Goal: Find specific page/section: Find specific page/section

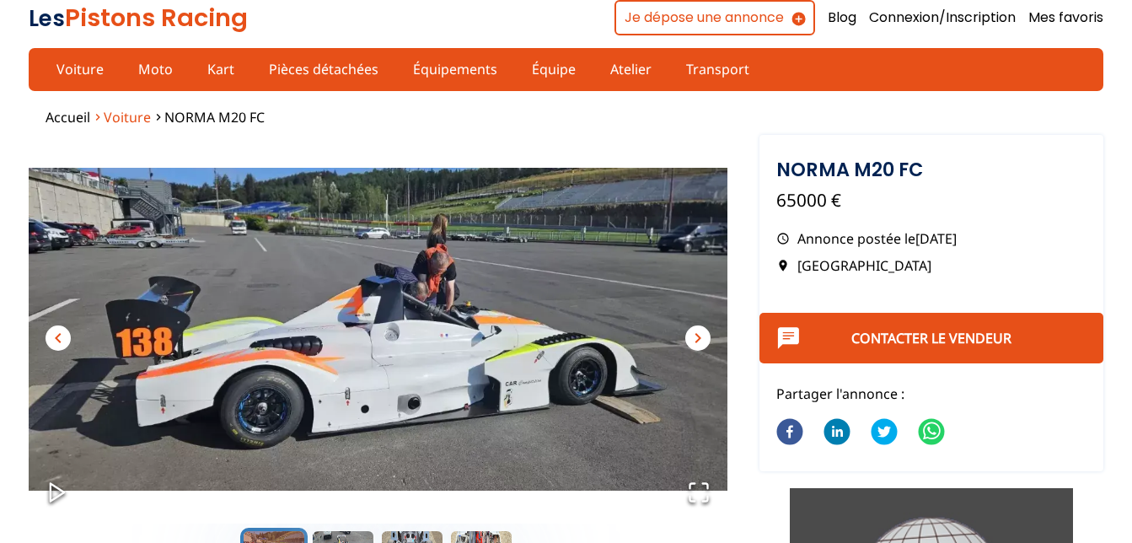
click at [121, 113] on span "Voiture" at bounding box center [127, 117] width 47 height 19
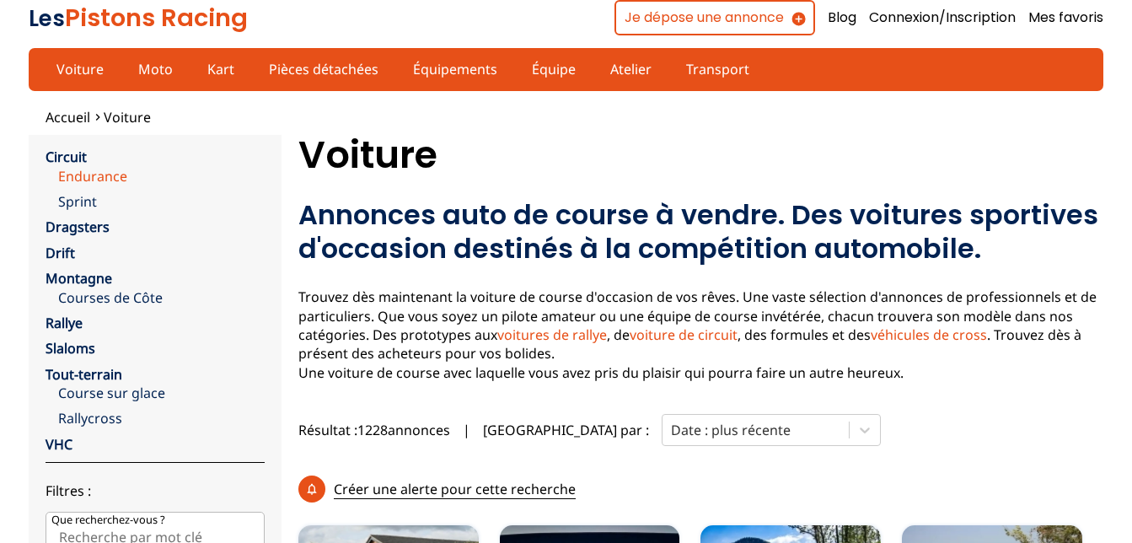
click at [78, 176] on link "Endurance" at bounding box center [161, 176] width 207 height 19
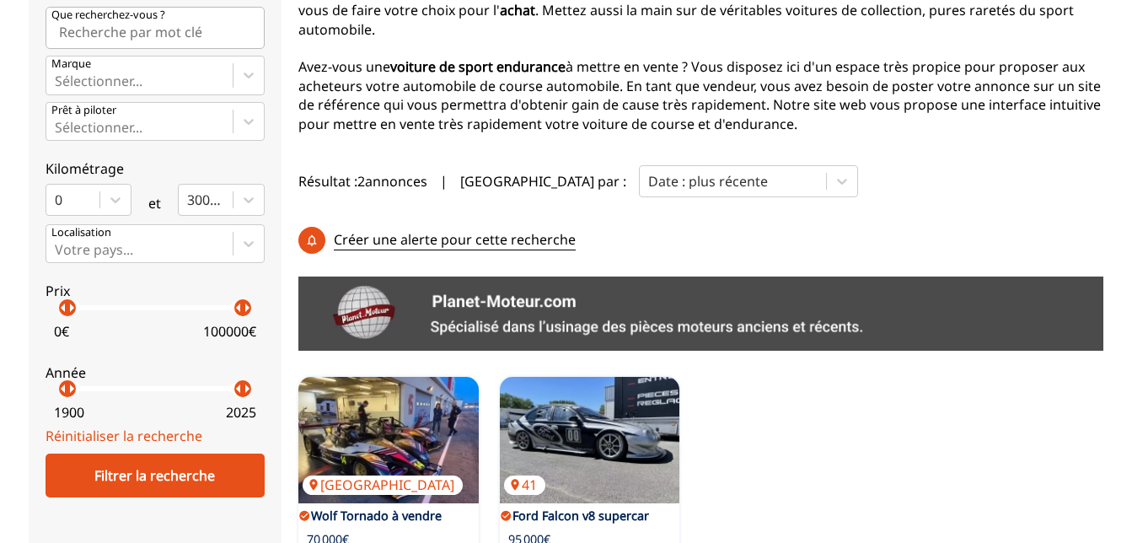
scroll to position [84, 0]
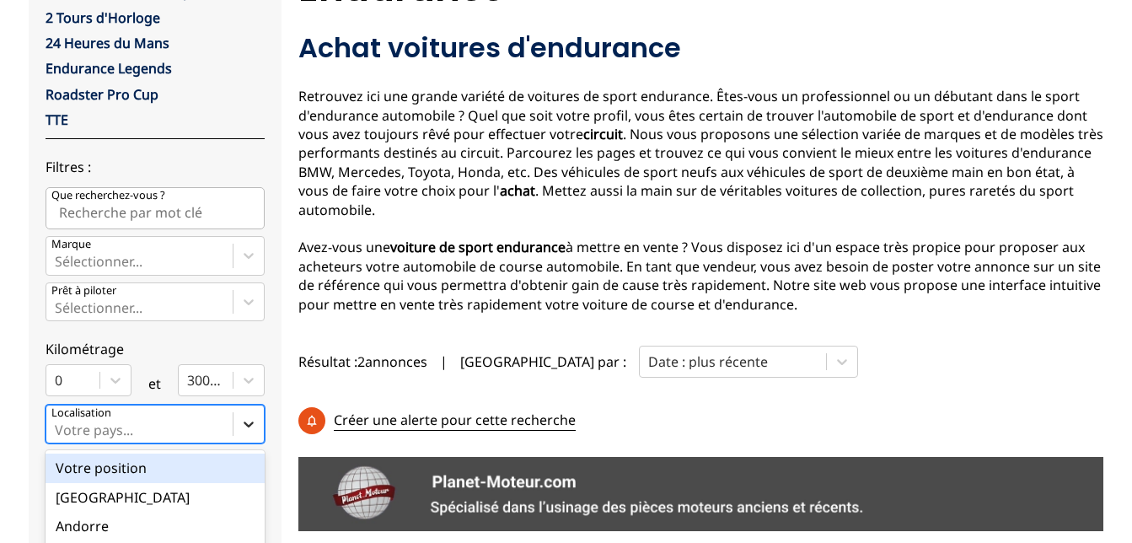
click at [235, 443] on div "option Votre position focused, 1 of 18. 18 results available. Use Up and Down t…" at bounding box center [155, 424] width 219 height 39
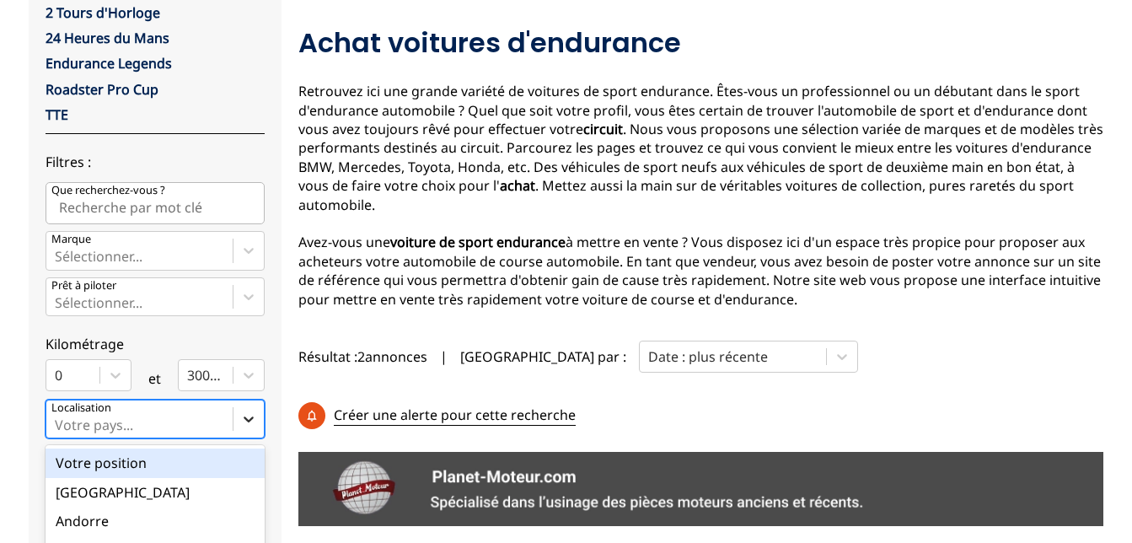
click at [58, 432] on input "option Votre position focused, 1 of 18. 18 results available. Use Up and Down t…" at bounding box center [56, 424] width 3 height 15
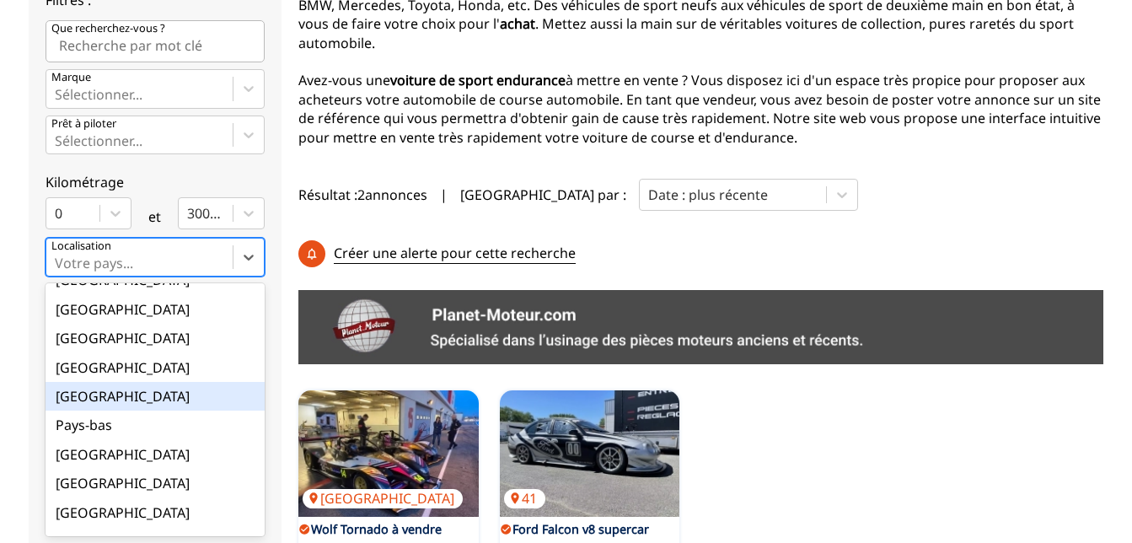
scroll to position [169, 0]
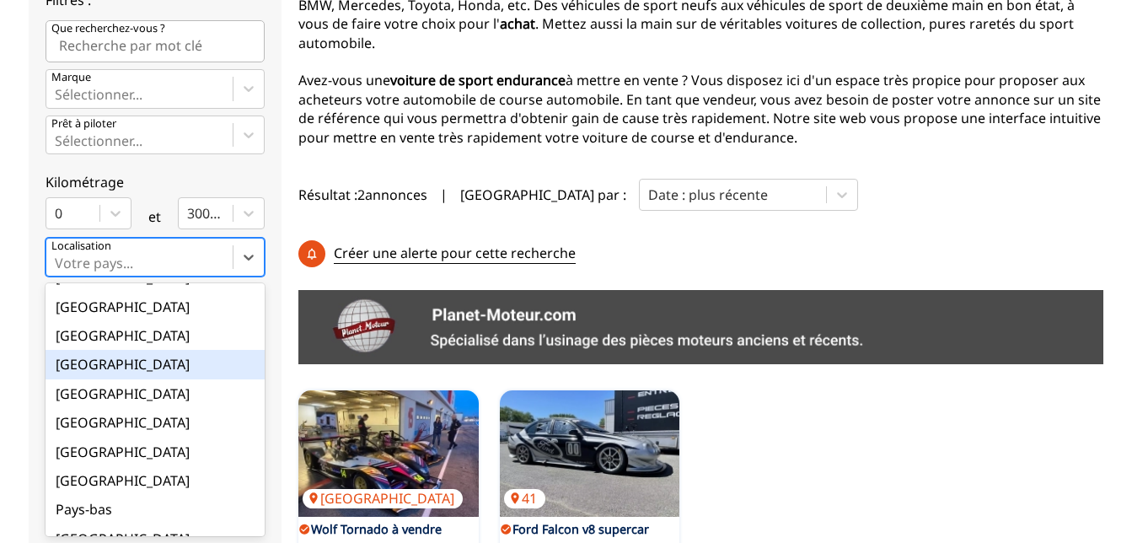
click at [83, 362] on div "[GEOGRAPHIC_DATA]" at bounding box center [155, 364] width 219 height 29
click at [58, 271] on input "option France focused, 9 of 18. 18 results available. Use Up and Down to choose…" at bounding box center [56, 262] width 3 height 15
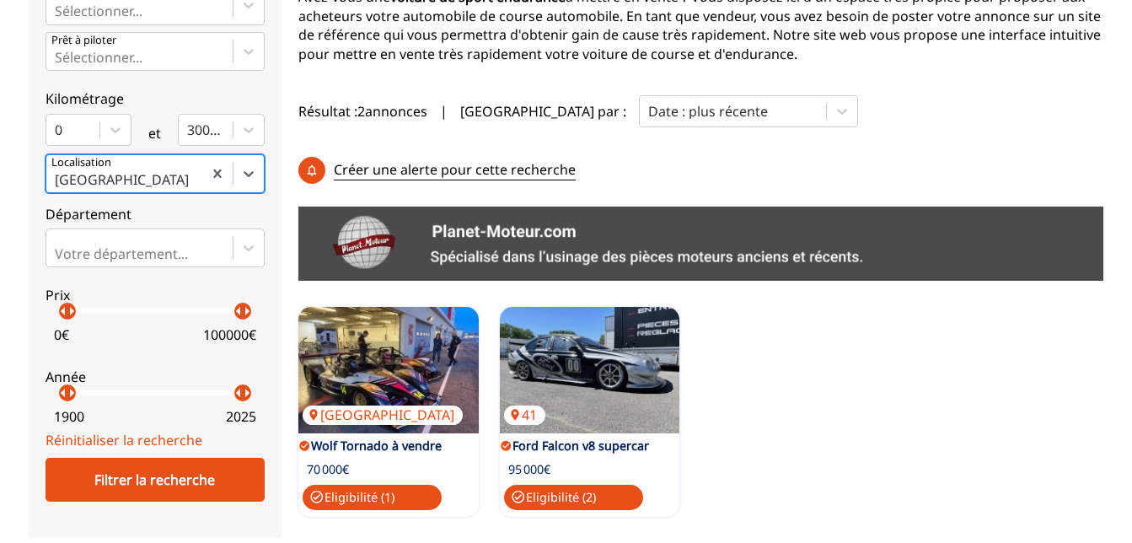
scroll to position [587, 0]
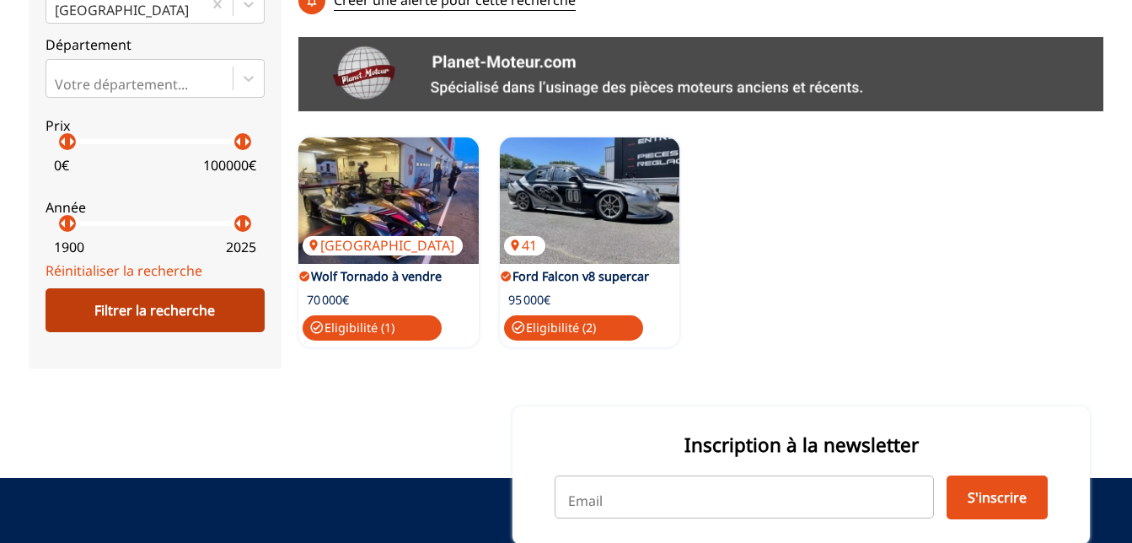
click at [106, 314] on div "Filtrer la recherche" at bounding box center [155, 310] width 219 height 44
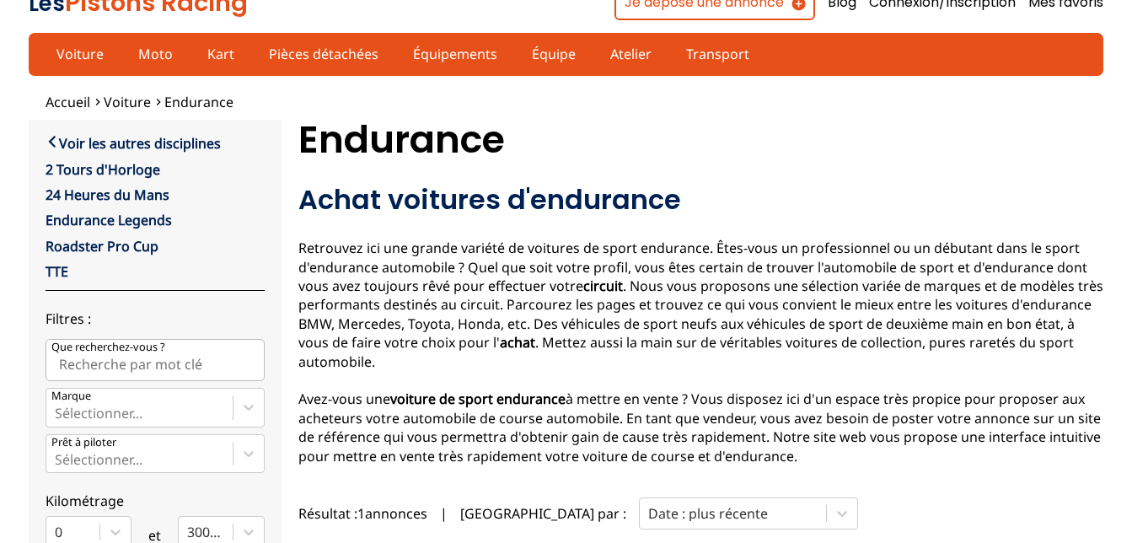
scroll to position [0, 0]
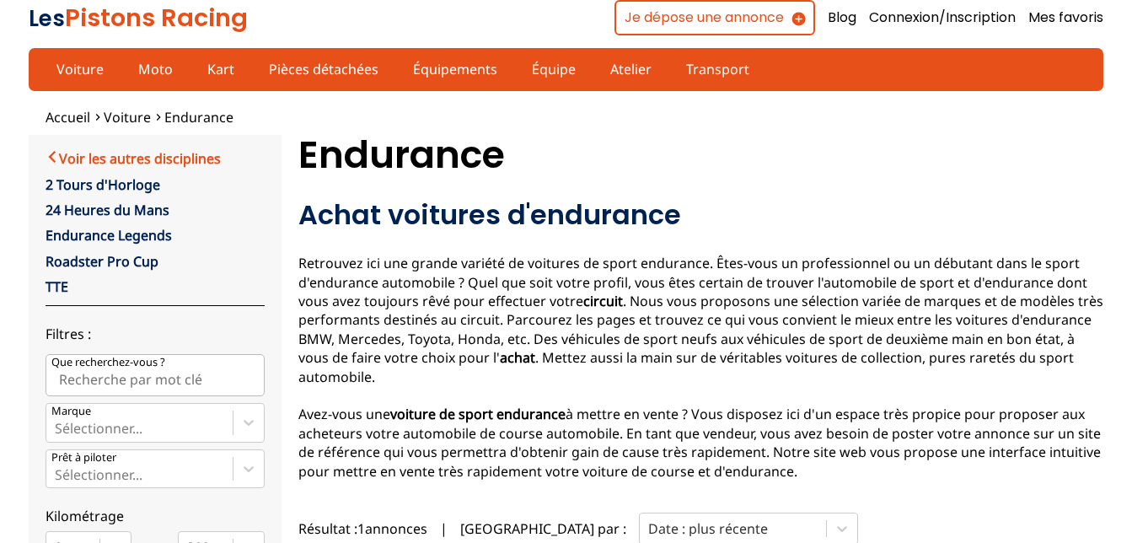
click at [51, 158] on link "Voir les autres disciplines" at bounding box center [133, 158] width 175 height 20
